Goal: Information Seeking & Learning: Learn about a topic

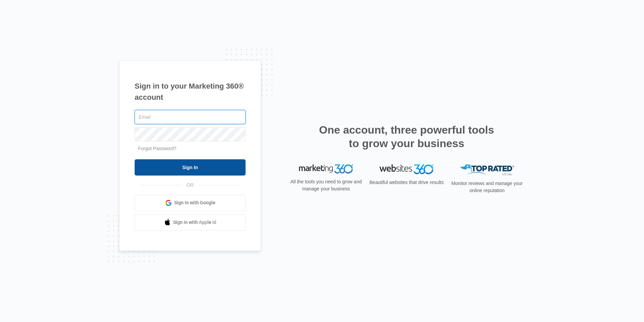
type input "joel.green@madwire.com"
click at [223, 164] on input "Sign In" at bounding box center [190, 167] width 111 height 16
type input "joel.green@madwire.com"
click at [229, 166] on input "Sign In" at bounding box center [190, 167] width 111 height 16
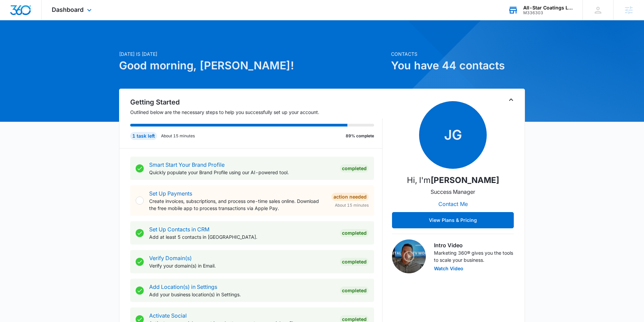
click at [553, 6] on div "All-Star Coatings LLC" at bounding box center [547, 7] width 49 height 5
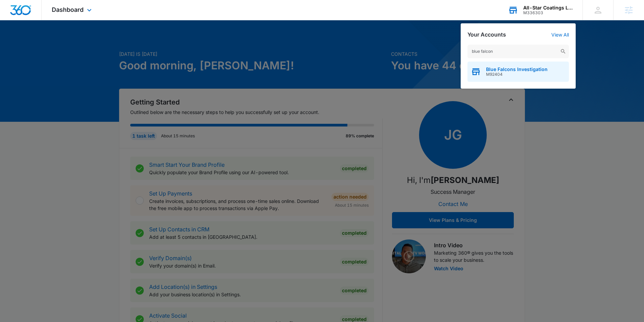
type input "blue falcon"
click at [527, 70] on span "Blue Falcons Investigation" at bounding box center [517, 69] width 62 height 5
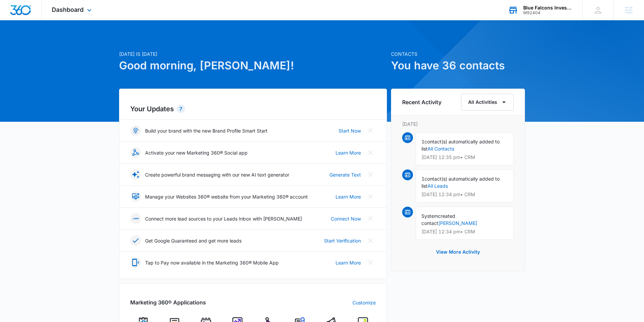
click at [82, 17] on div "Dashboard Apps Reputation Forms CRM Email Social POS Content Ads Intelligence F…" at bounding box center [73, 10] width 62 height 20
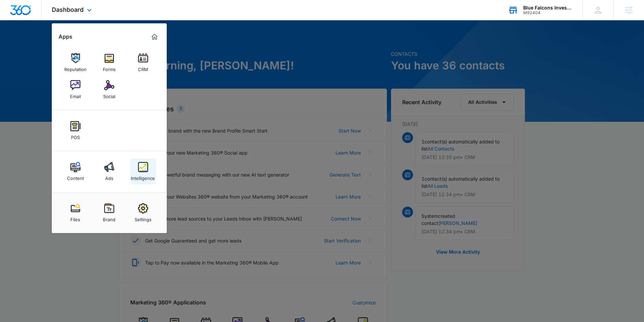
click at [149, 176] on div "Intelligence" at bounding box center [143, 176] width 24 height 9
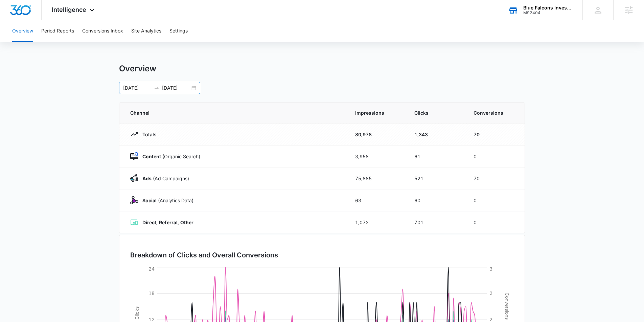
click at [192, 92] on div "[DATE] [DATE]" at bounding box center [159, 88] width 81 height 12
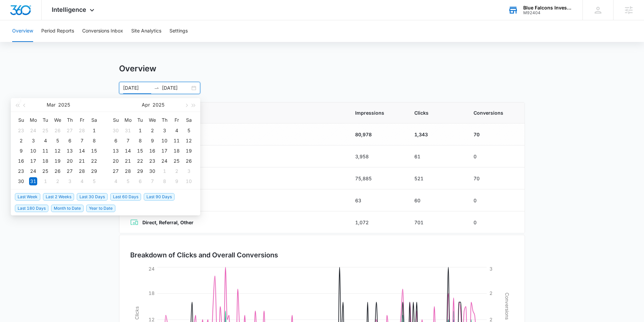
click at [121, 196] on span "Last 60 Days" at bounding box center [125, 196] width 31 height 7
type input "[DATE]"
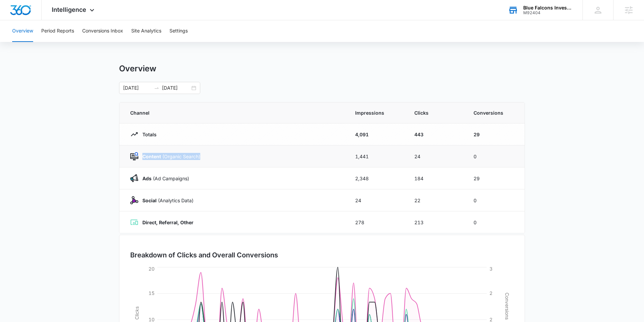
drag, startPoint x: 207, startPoint y: 155, endPoint x: 139, endPoint y: 158, distance: 68.4
click at [139, 158] on div "Content (Organic Search)" at bounding box center [234, 156] width 209 height 8
click at [91, 11] on icon at bounding box center [92, 12] width 8 height 8
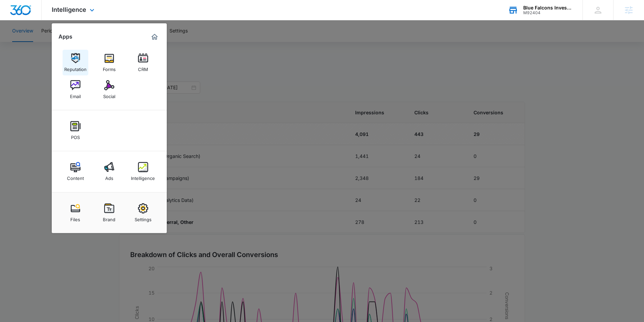
click at [76, 67] on div "Reputation" at bounding box center [75, 67] width 22 height 9
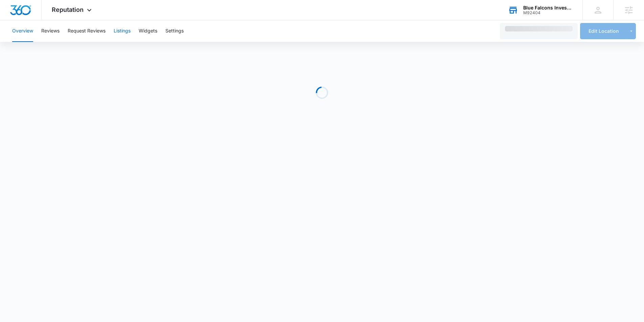
click at [114, 32] on button "Listings" at bounding box center [122, 31] width 17 height 22
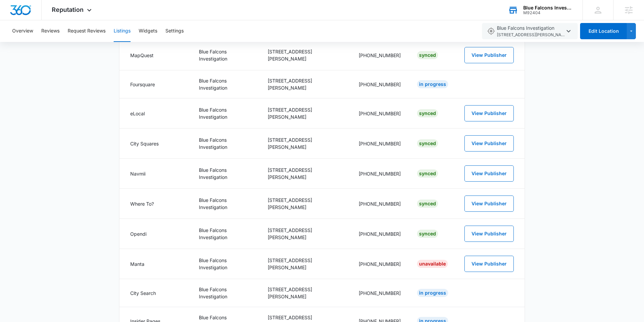
scroll to position [30, 0]
